Goal: Task Accomplishment & Management: Manage account settings

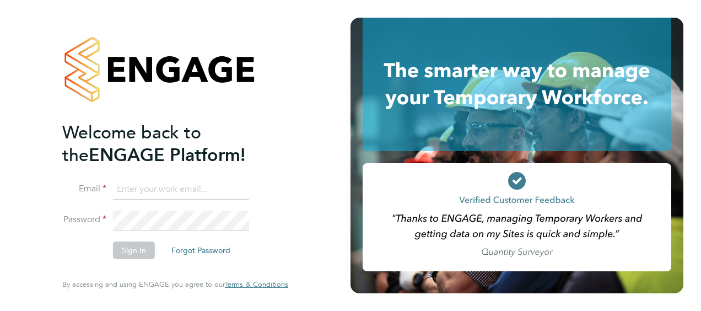
type input "[PERSON_NAME][EMAIL_ADDRESS][PERSON_NAME][DOMAIN_NAME]"
click at [34, 189] on div "Welcome back to the ENGAGE Platform! Email [PERSON_NAME][EMAIL_ADDRESS][PERSON_…" at bounding box center [175, 155] width 350 height 311
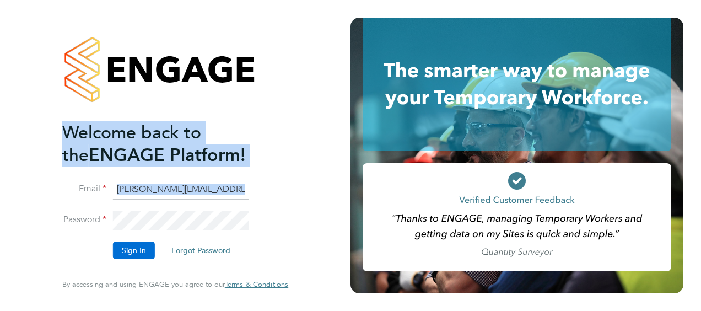
drag, startPoint x: 34, startPoint y: 189, endPoint x: 121, endPoint y: 254, distance: 109.1
click at [121, 254] on div "Welcome back to the ENGAGE Platform! Email [PERSON_NAME][EMAIL_ADDRESS][PERSON_…" at bounding box center [175, 155] width 350 height 311
click at [121, 254] on button "Sign In" at bounding box center [134, 250] width 42 height 18
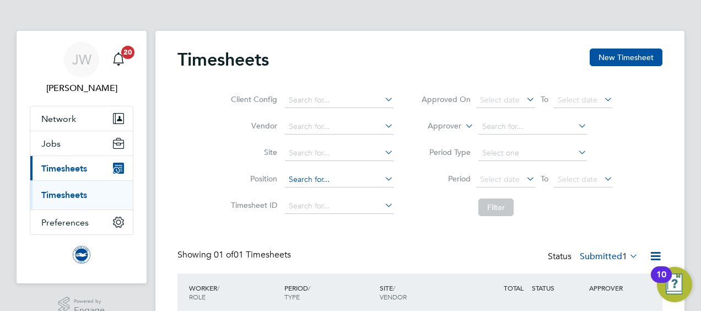
scroll to position [85, 0]
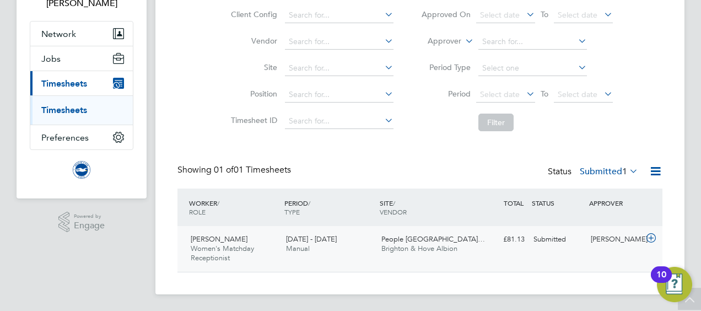
click at [263, 253] on div "Suzanna Masters Women's Matchday Receptionist 1 - 30 Sep 2025" at bounding box center [233, 248] width 95 height 37
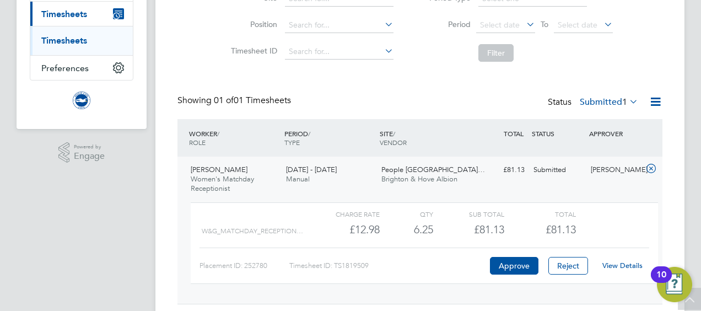
scroll to position [154, 0]
click at [521, 264] on button "Approve" at bounding box center [514, 266] width 48 height 18
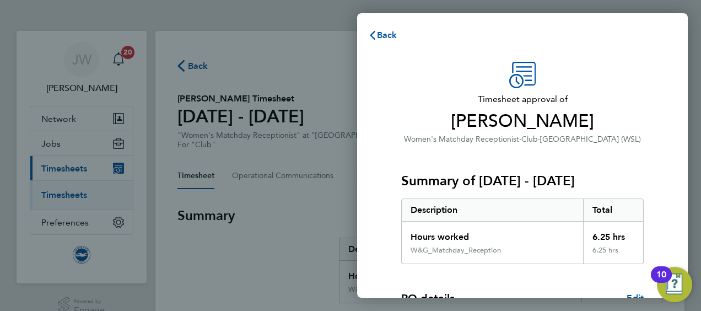
scroll to position [185, 0]
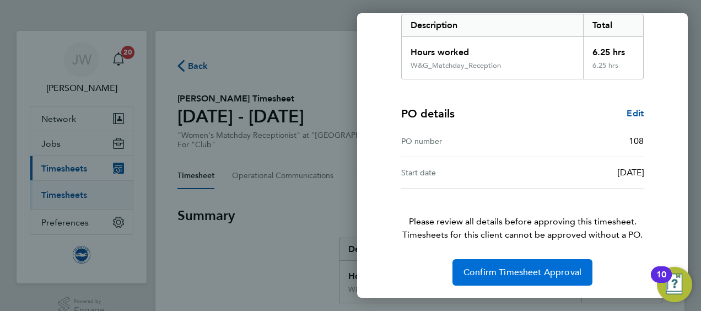
click at [496, 272] on span "Confirm Timesheet Approval" at bounding box center [522, 272] width 118 height 11
